Goal: Find contact information: Find contact information

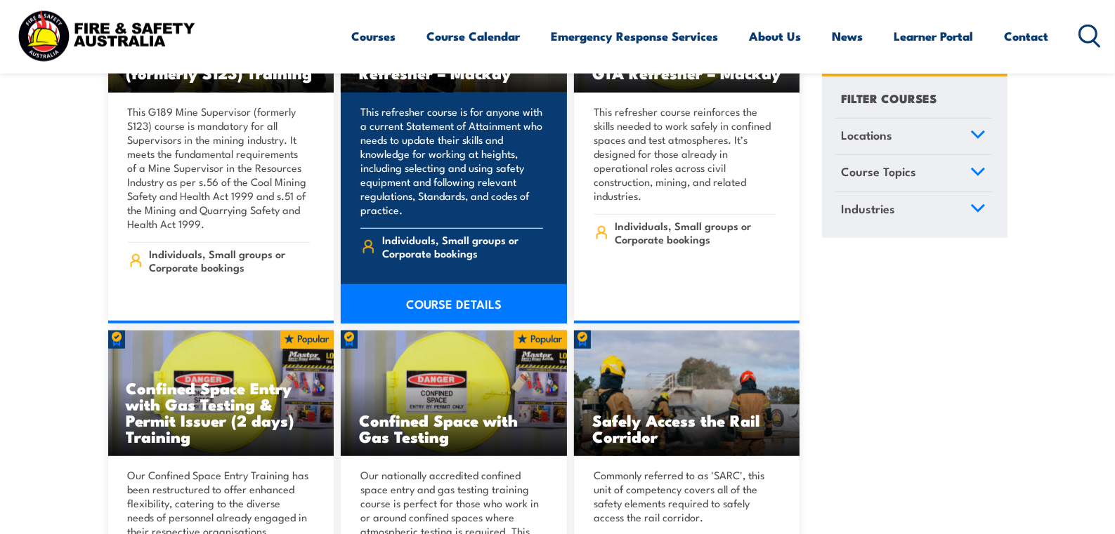
scroll to position [1261, 0]
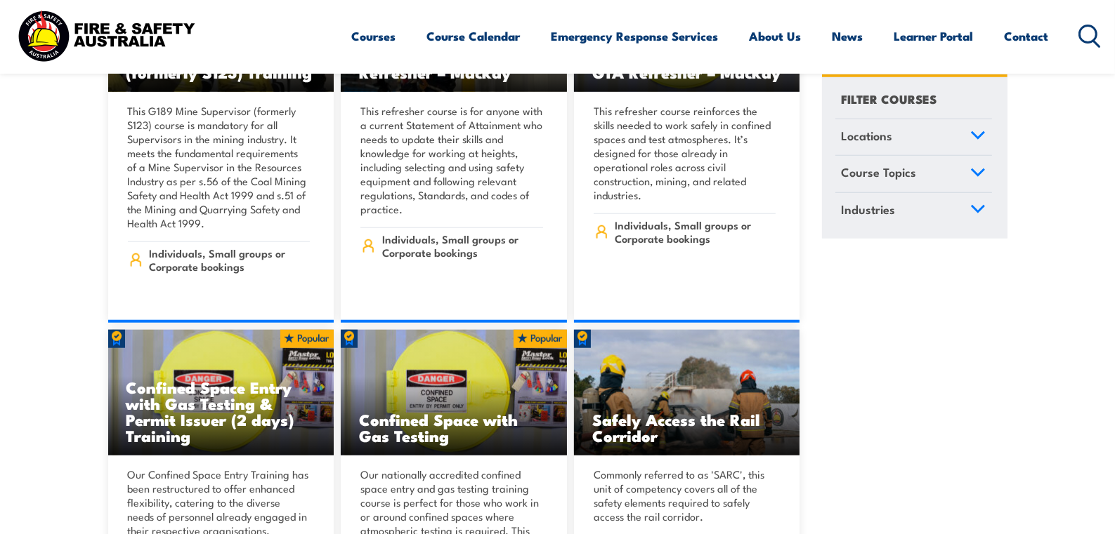
click at [979, 135] on icon at bounding box center [977, 134] width 13 height 6
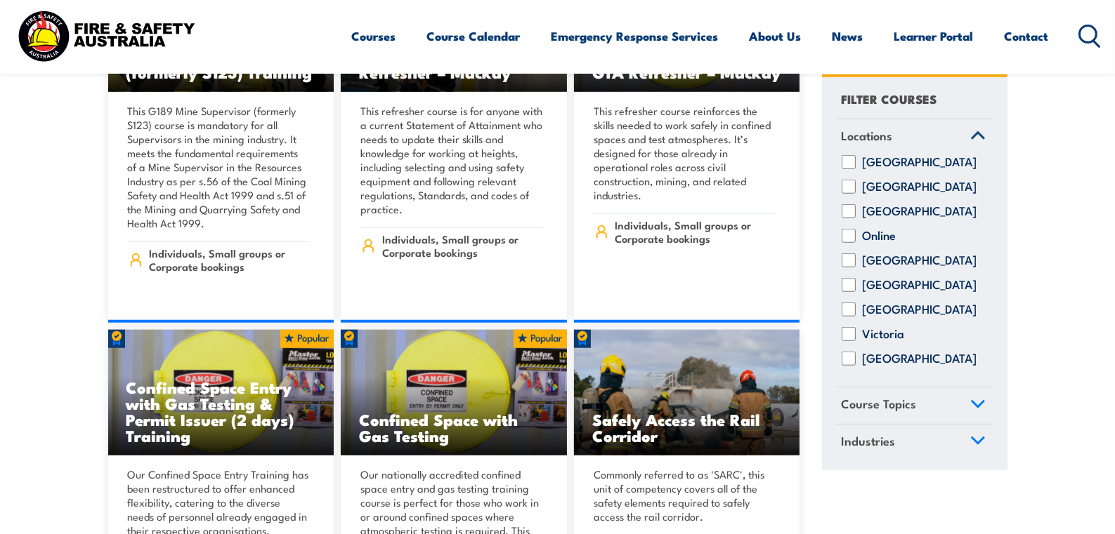
click at [850, 268] on input "[GEOGRAPHIC_DATA]" at bounding box center [848, 261] width 14 height 14
checkbox input "true"
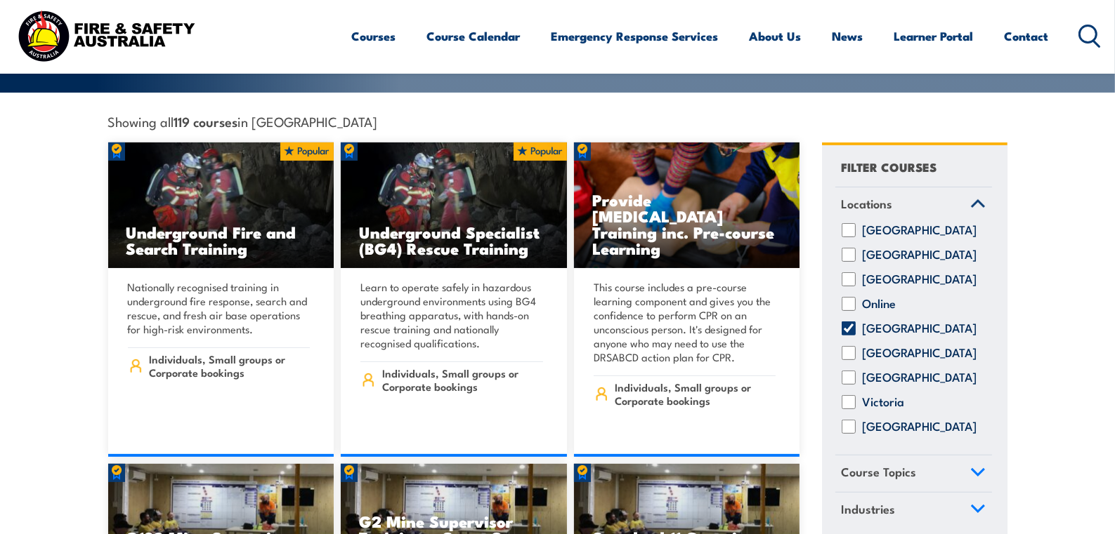
scroll to position [8, 0]
click at [988, 460] on link "Course Topics" at bounding box center [913, 474] width 157 height 37
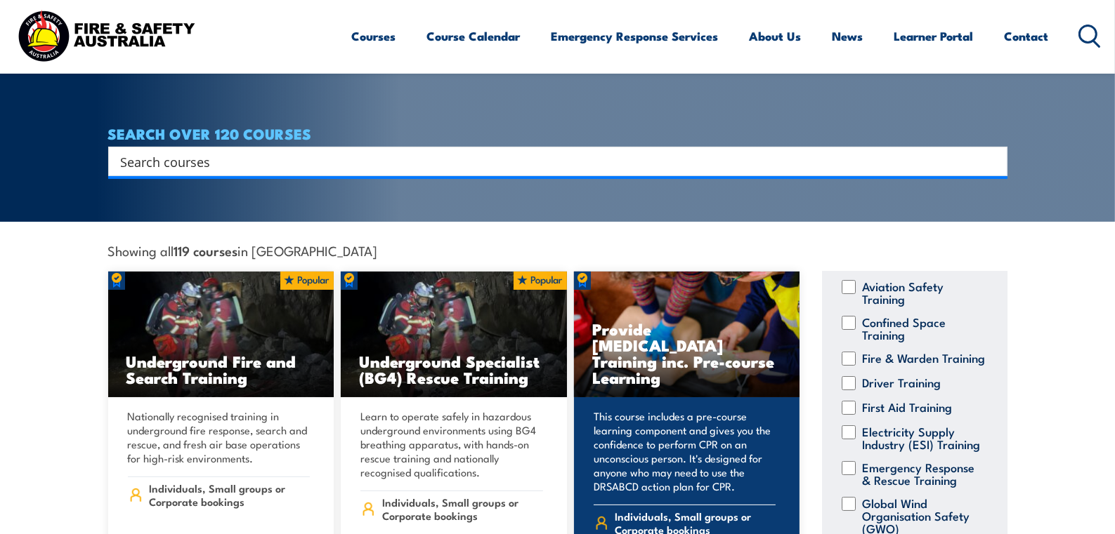
scroll to position [222, 0]
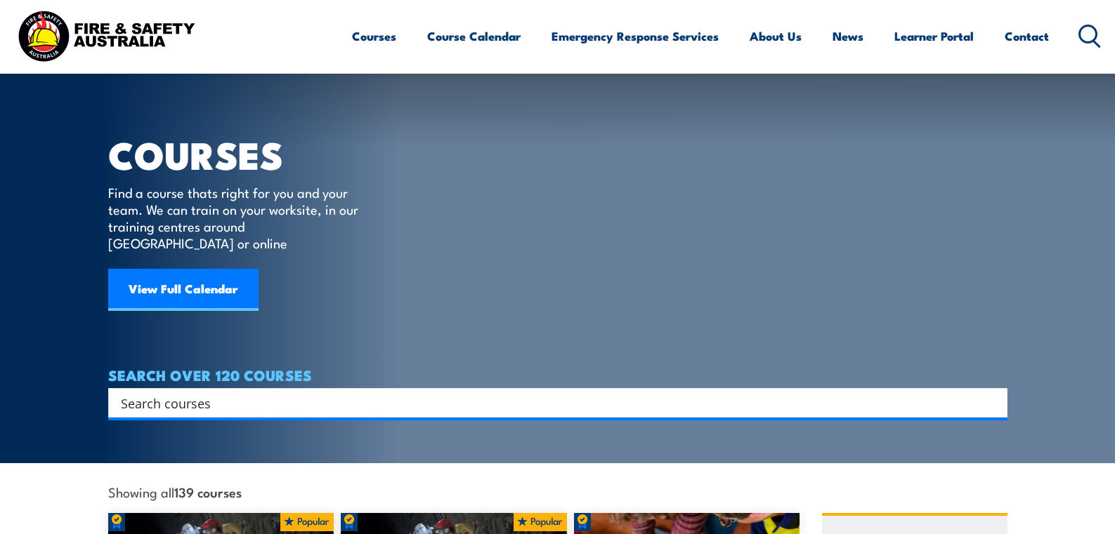
scroll to position [1261, 0]
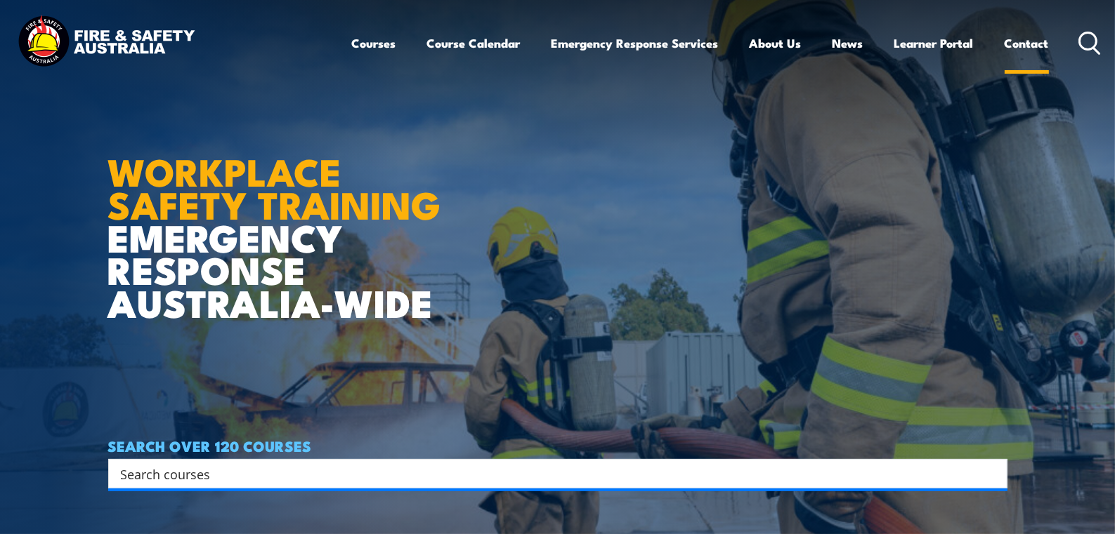
click at [1037, 41] on link "Contact" at bounding box center [1026, 43] width 44 height 37
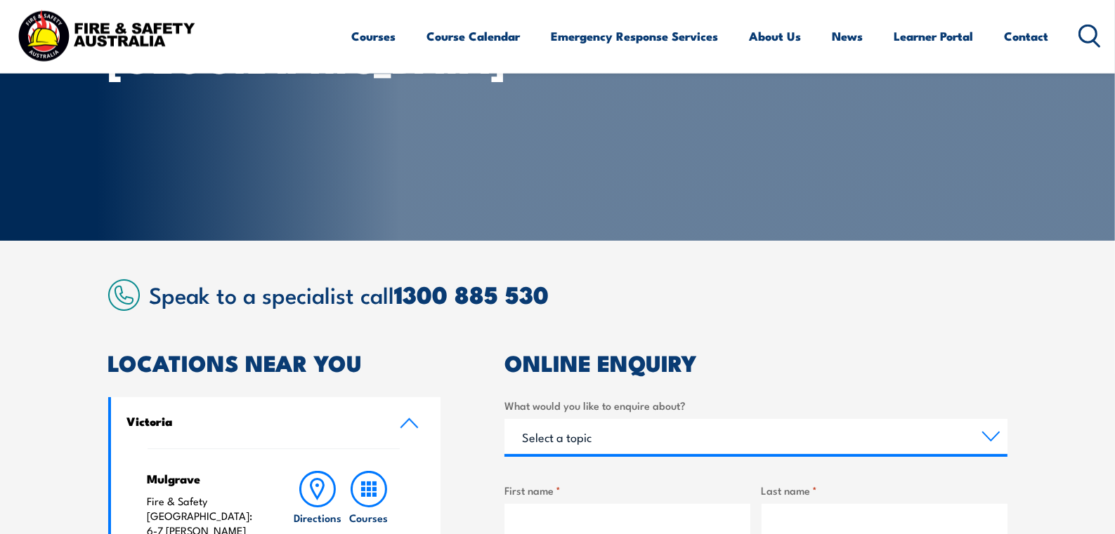
scroll to position [148, 0]
